Goal: Task Accomplishment & Management: Manage account settings

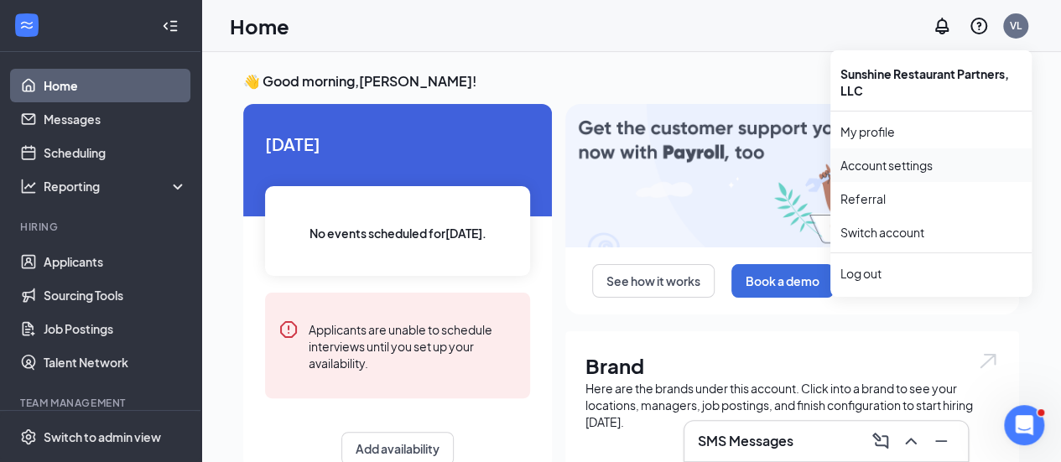
click at [899, 164] on link "Account settings" at bounding box center [930, 165] width 181 height 17
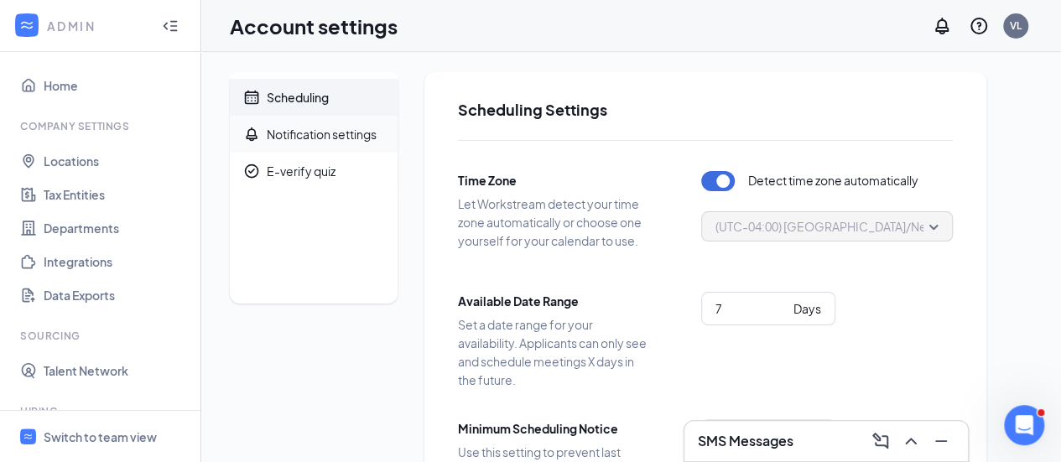
click at [346, 130] on div "Notification settings" at bounding box center [322, 134] width 110 height 17
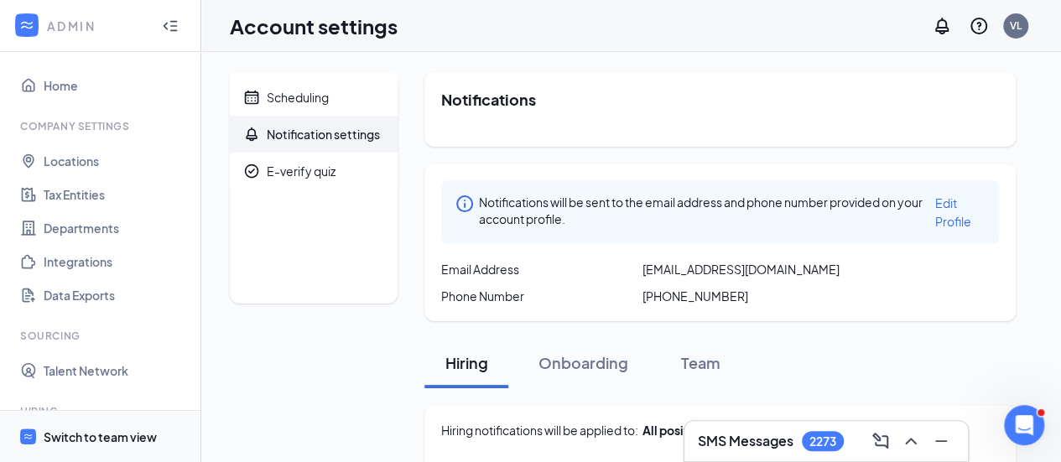
click at [103, 429] on div "Switch to team view" at bounding box center [100, 437] width 113 height 17
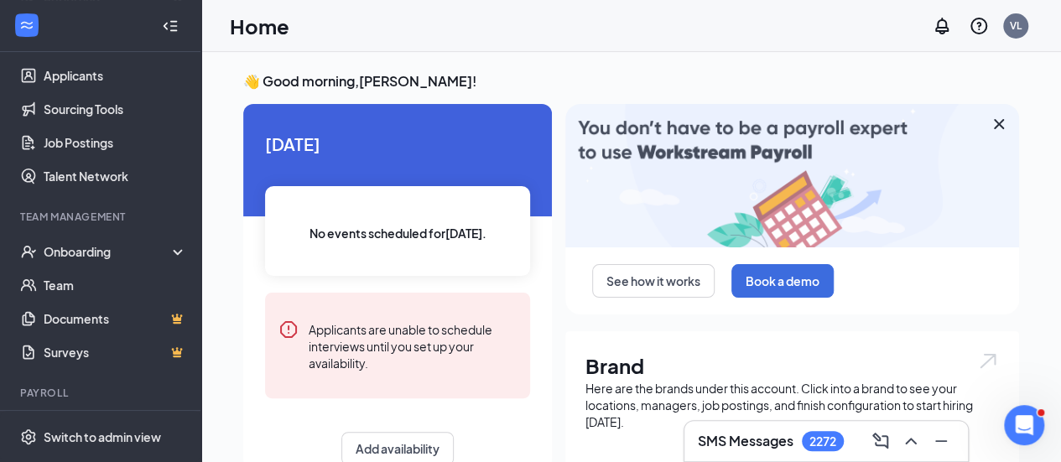
scroll to position [187, 0]
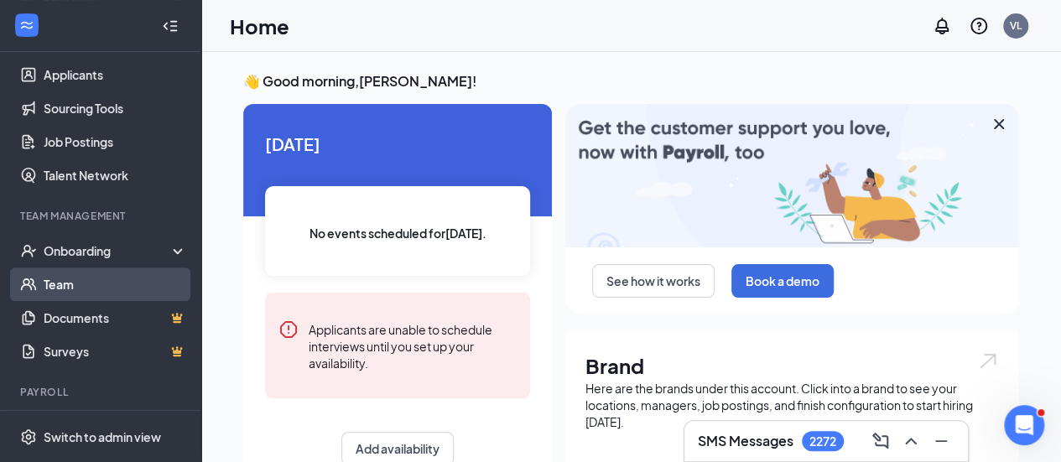
click at [108, 278] on link "Team" at bounding box center [115, 285] width 143 height 34
